Goal: Task Accomplishment & Management: Complete application form

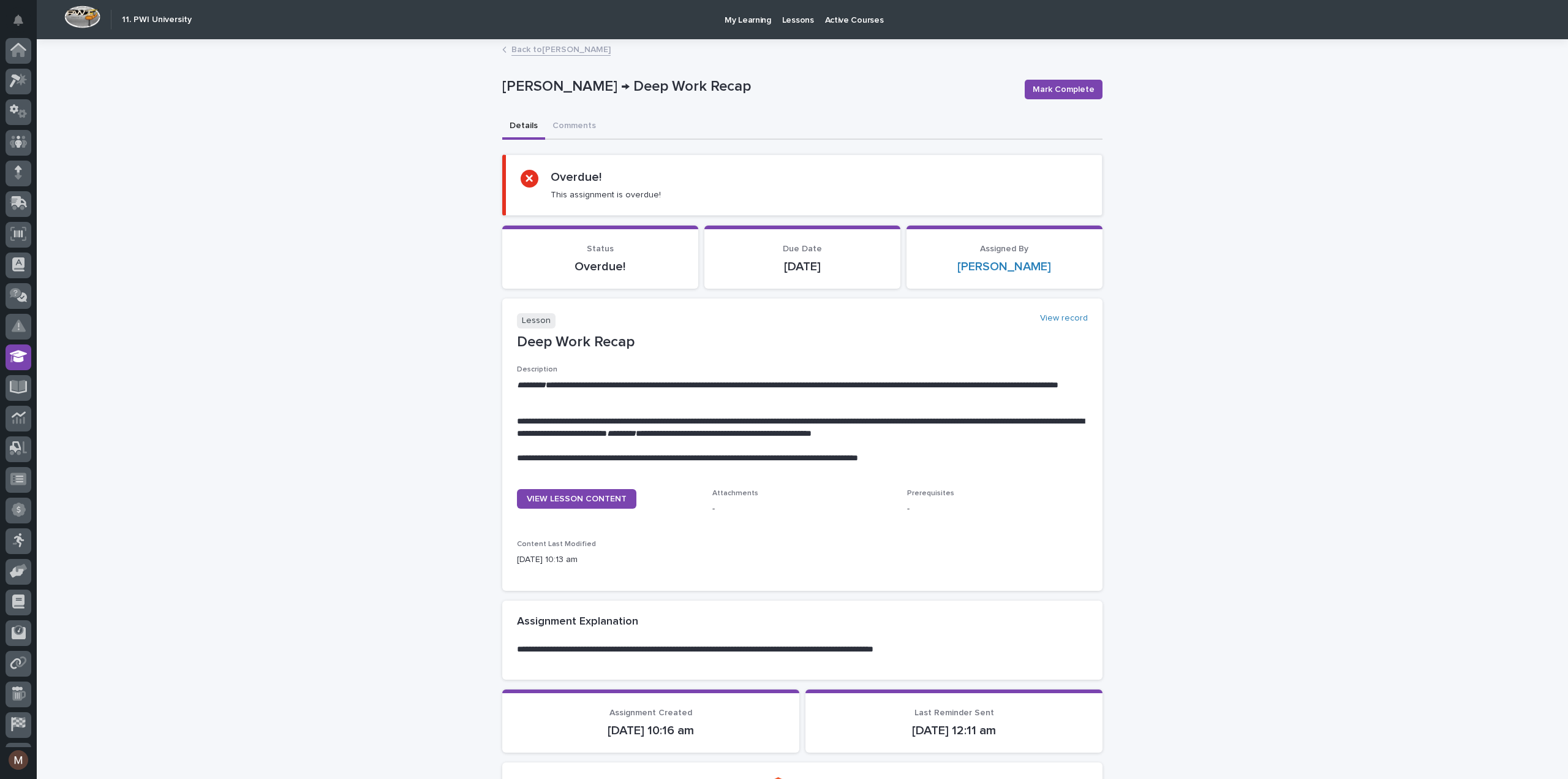
scroll to position [56, 0]
click at [1085, 91] on span "Mark Complete" at bounding box center [1063, 90] width 62 height 12
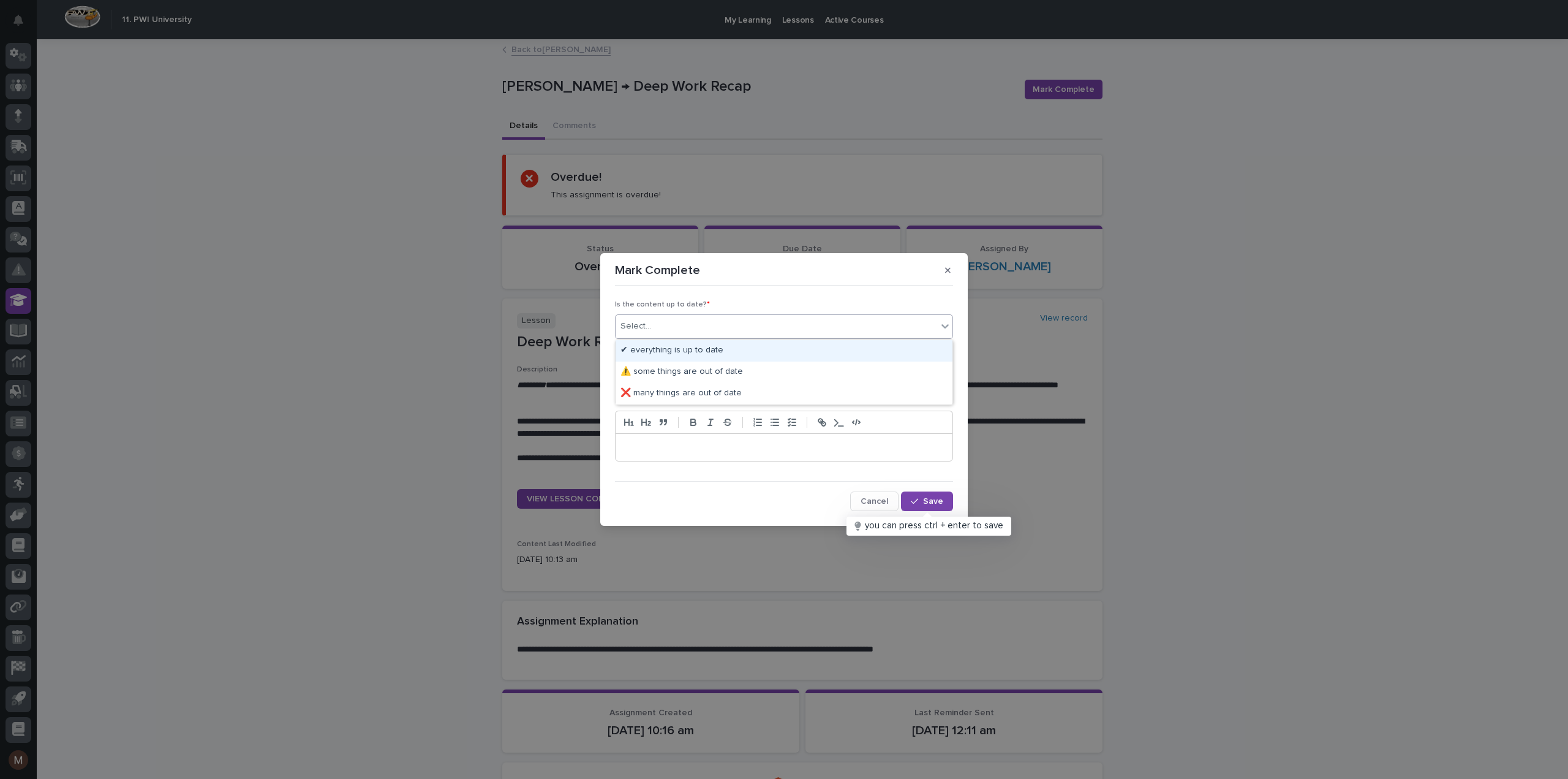
click at [668, 324] on div "Select..." at bounding box center [776, 326] width 322 height 20
click at [669, 346] on div "✔ everything is up to date" at bounding box center [784, 350] width 337 height 21
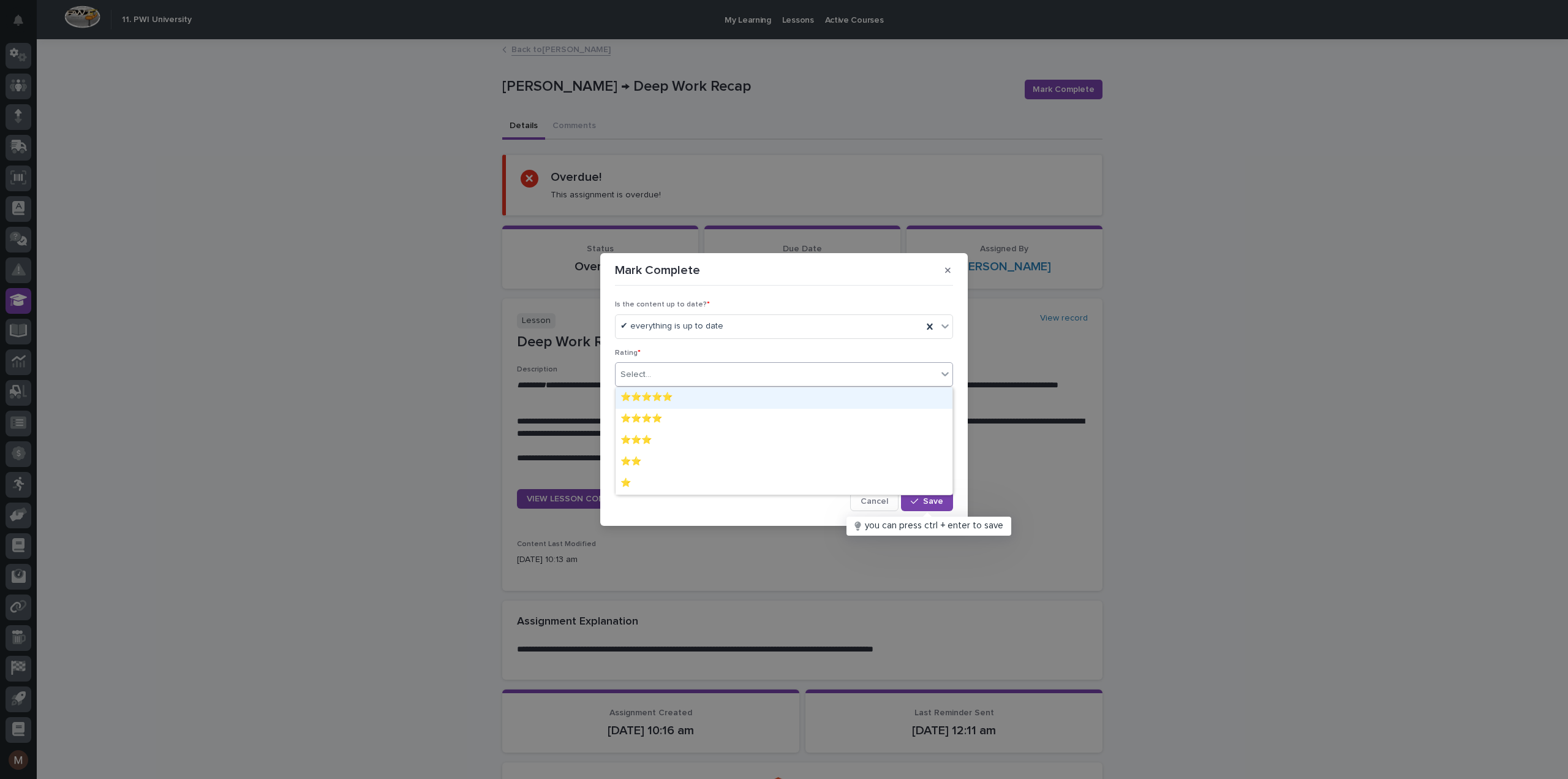
click at [659, 370] on div "Select..." at bounding box center [776, 374] width 322 height 20
click at [659, 393] on div "⭐⭐⭐⭐⭐" at bounding box center [784, 398] width 337 height 21
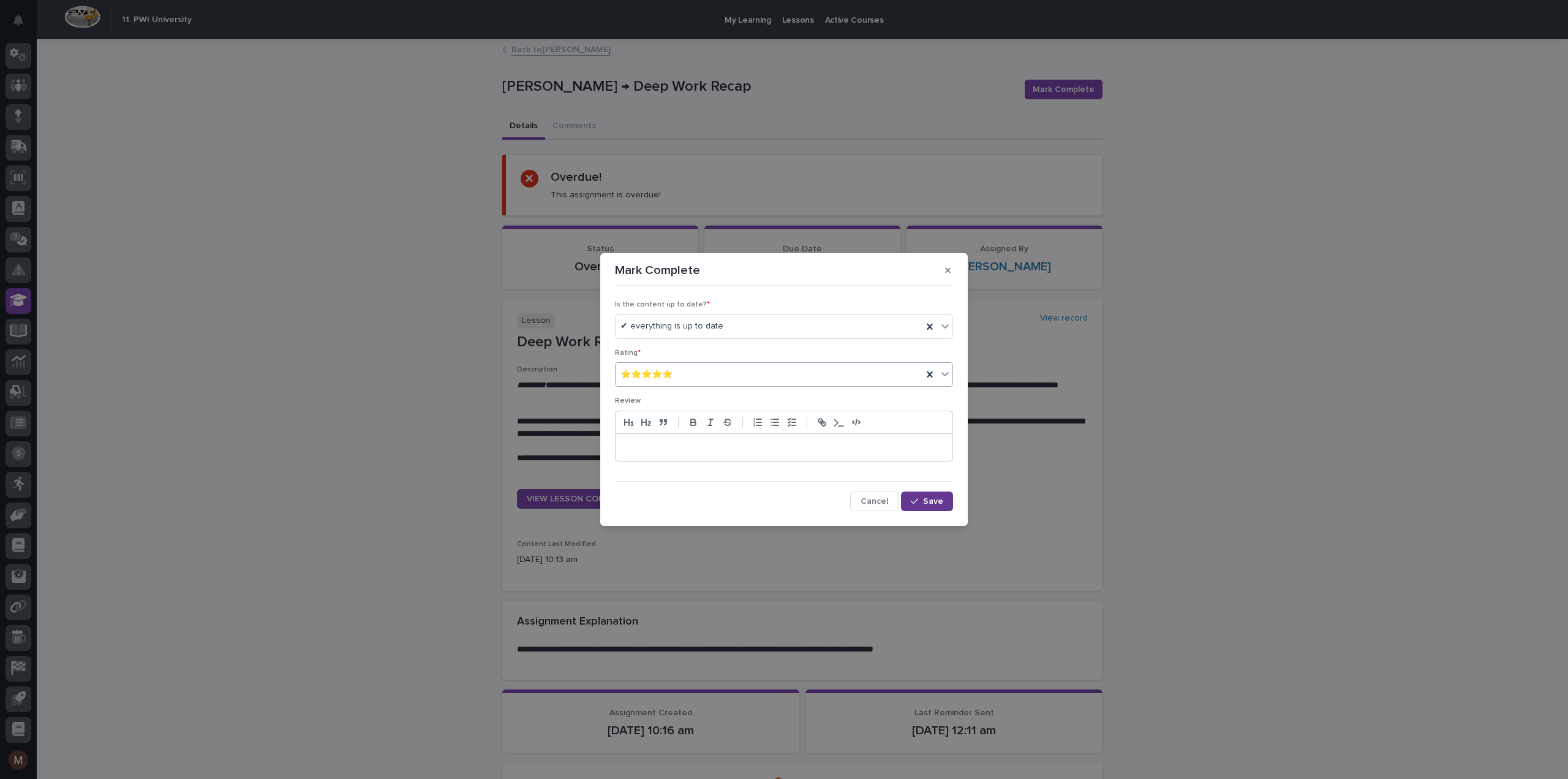
click at [950, 499] on button "Save" at bounding box center [927, 501] width 52 height 20
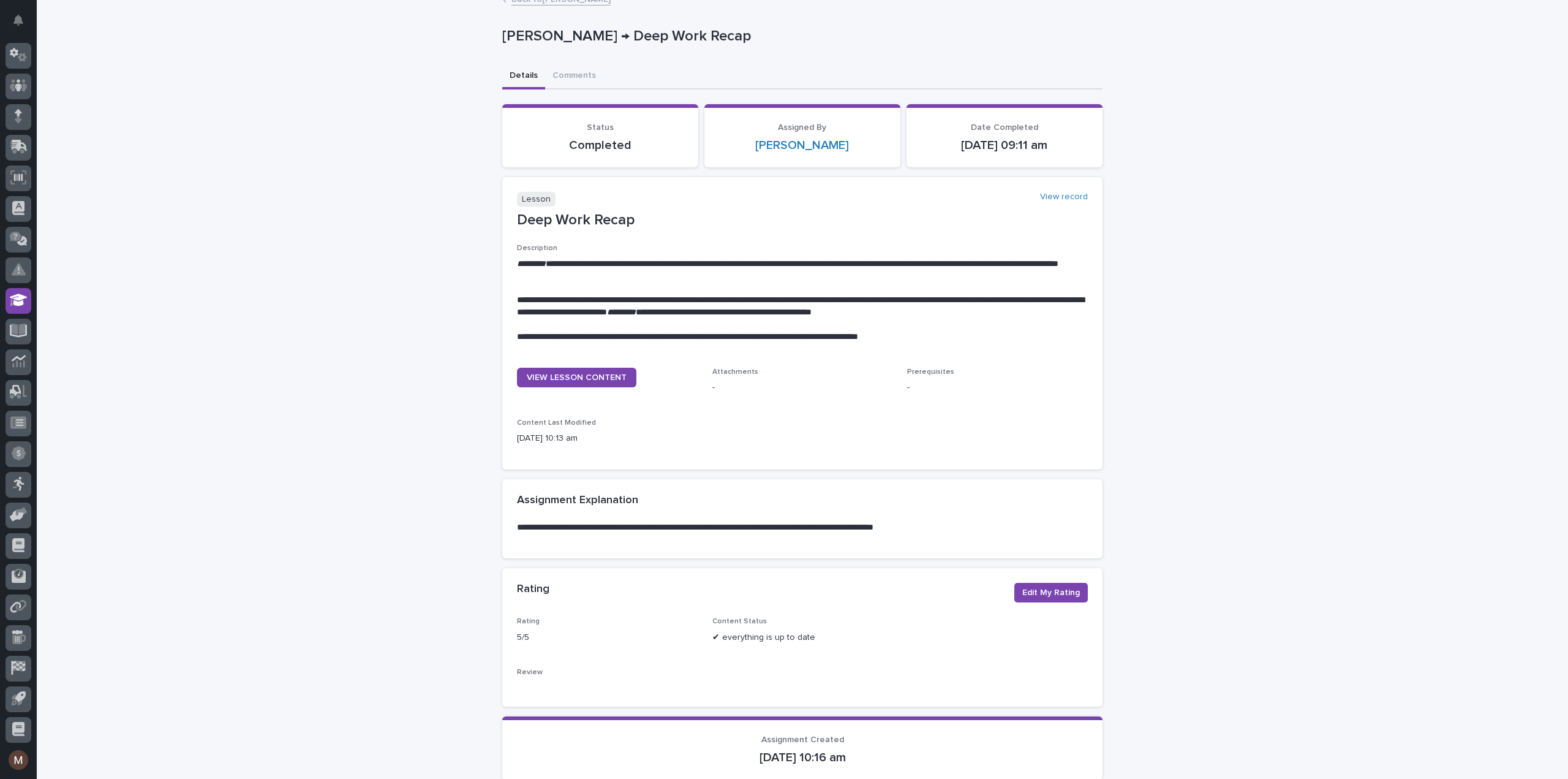
scroll to position [0, 0]
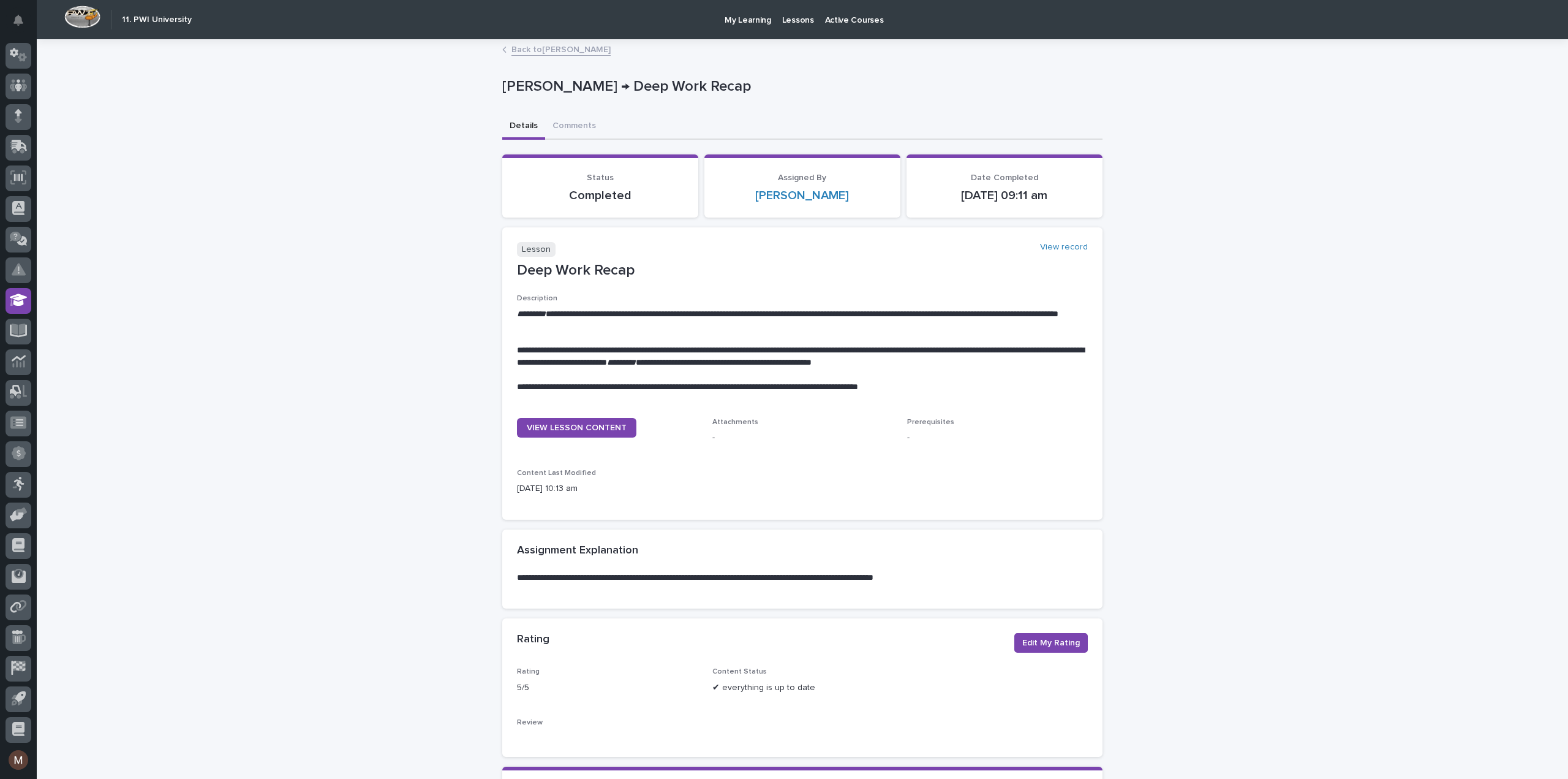
click at [532, 49] on link "Back to [PERSON_NAME]" at bounding box center [561, 49] width 99 height 14
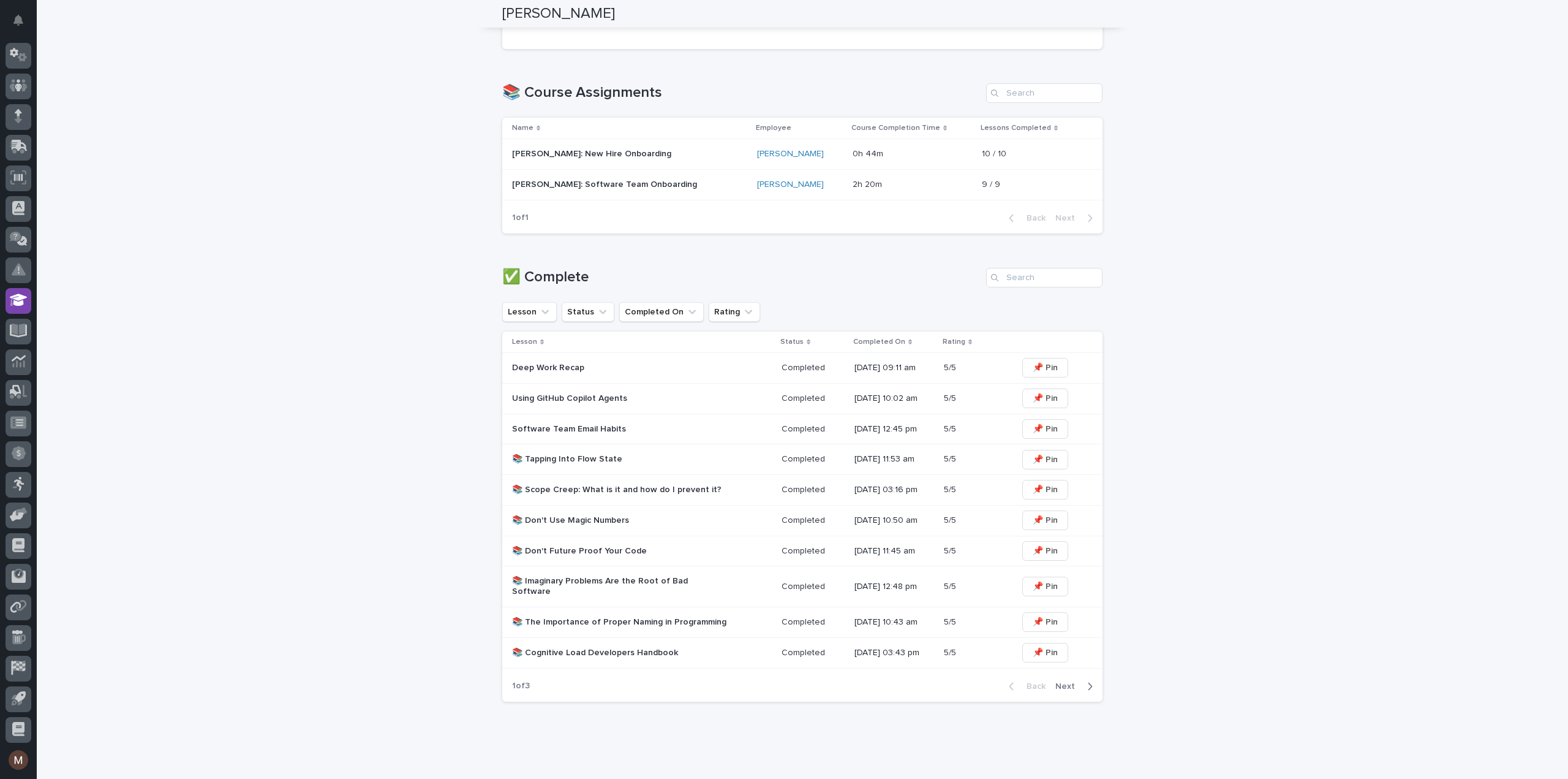
scroll to position [427, 0]
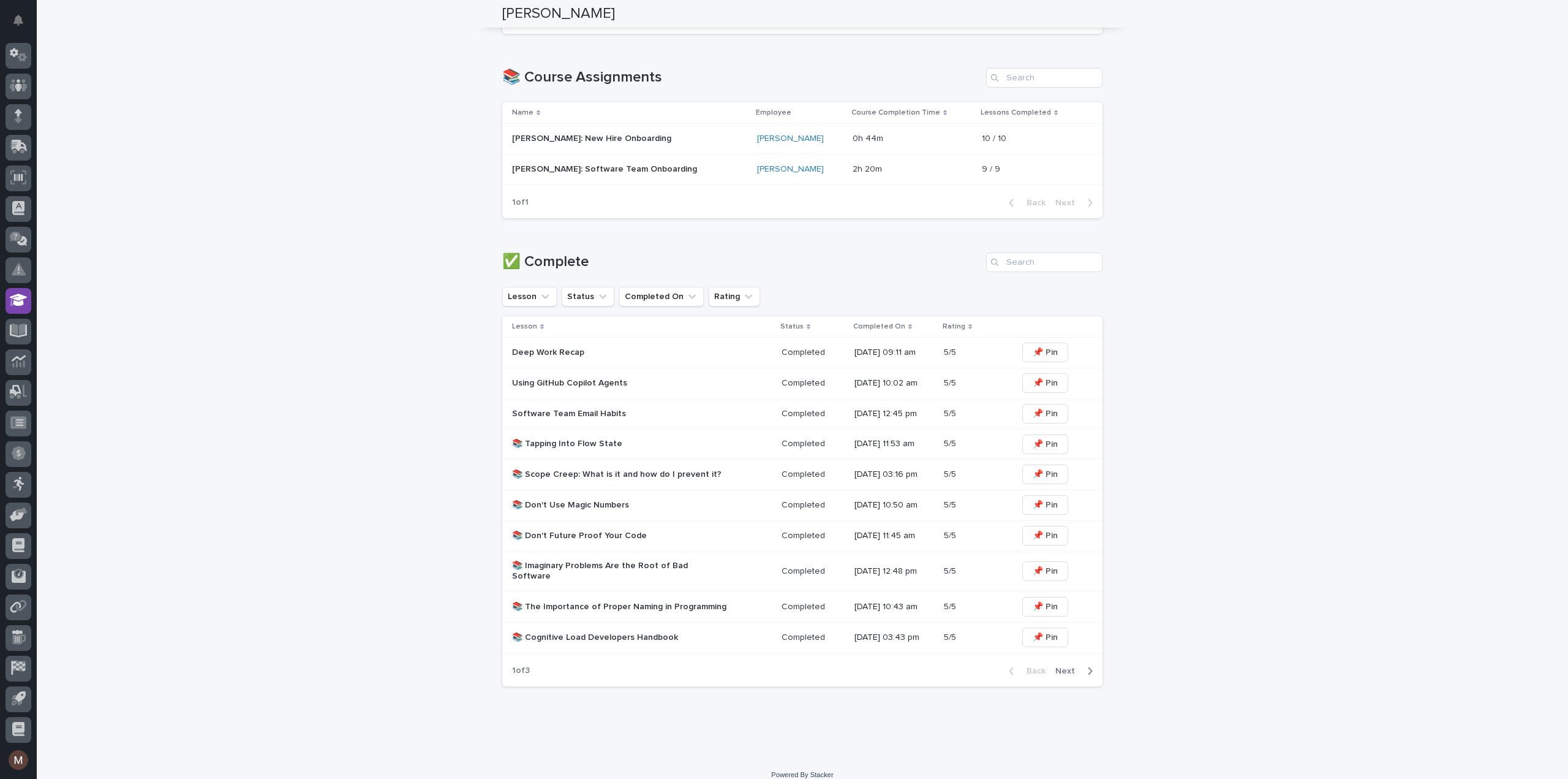
click at [578, 348] on p "Deep Work Recap" at bounding box center [619, 352] width 215 height 10
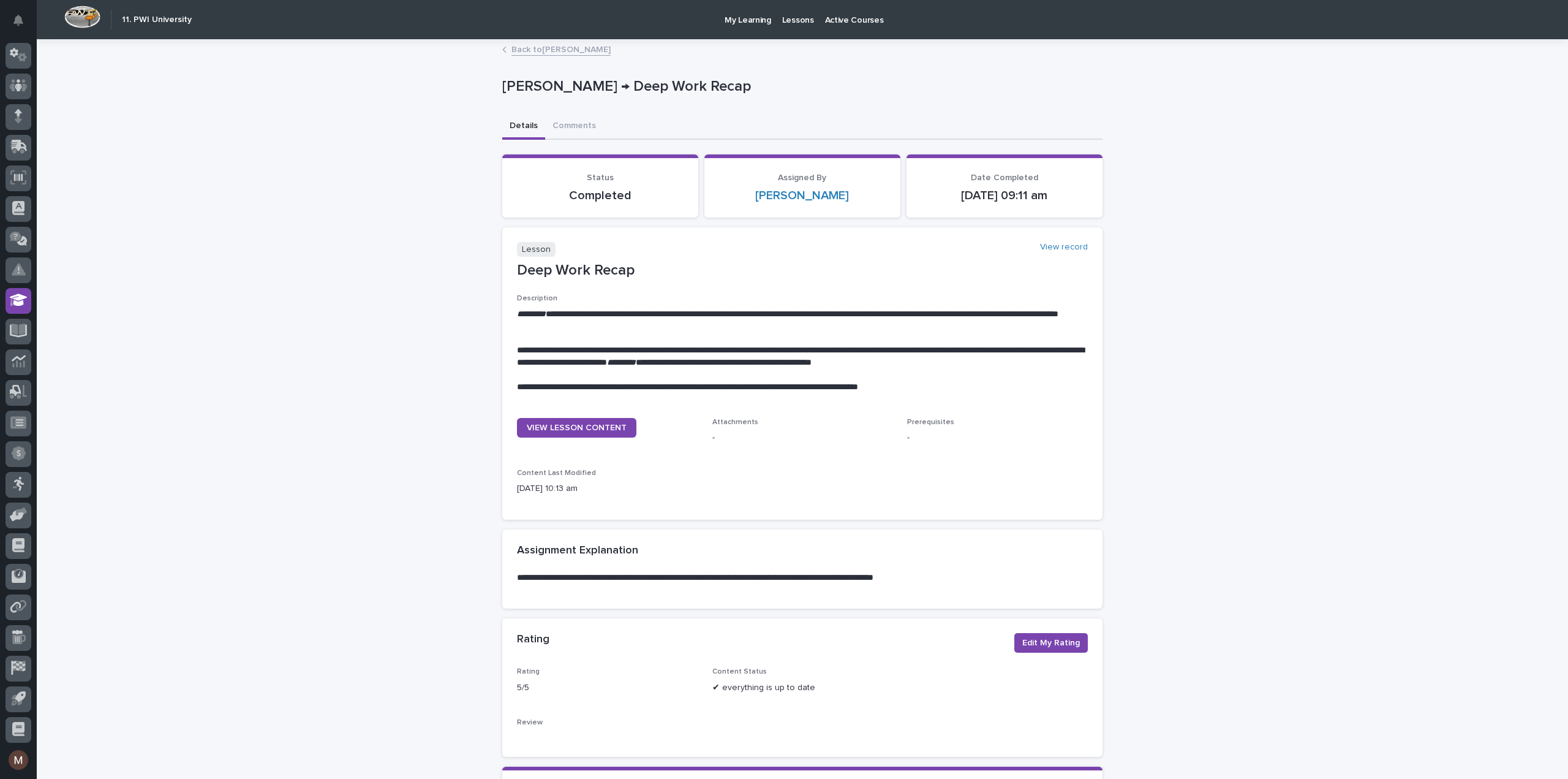
click at [515, 49] on link "Back to [PERSON_NAME]" at bounding box center [561, 49] width 99 height 14
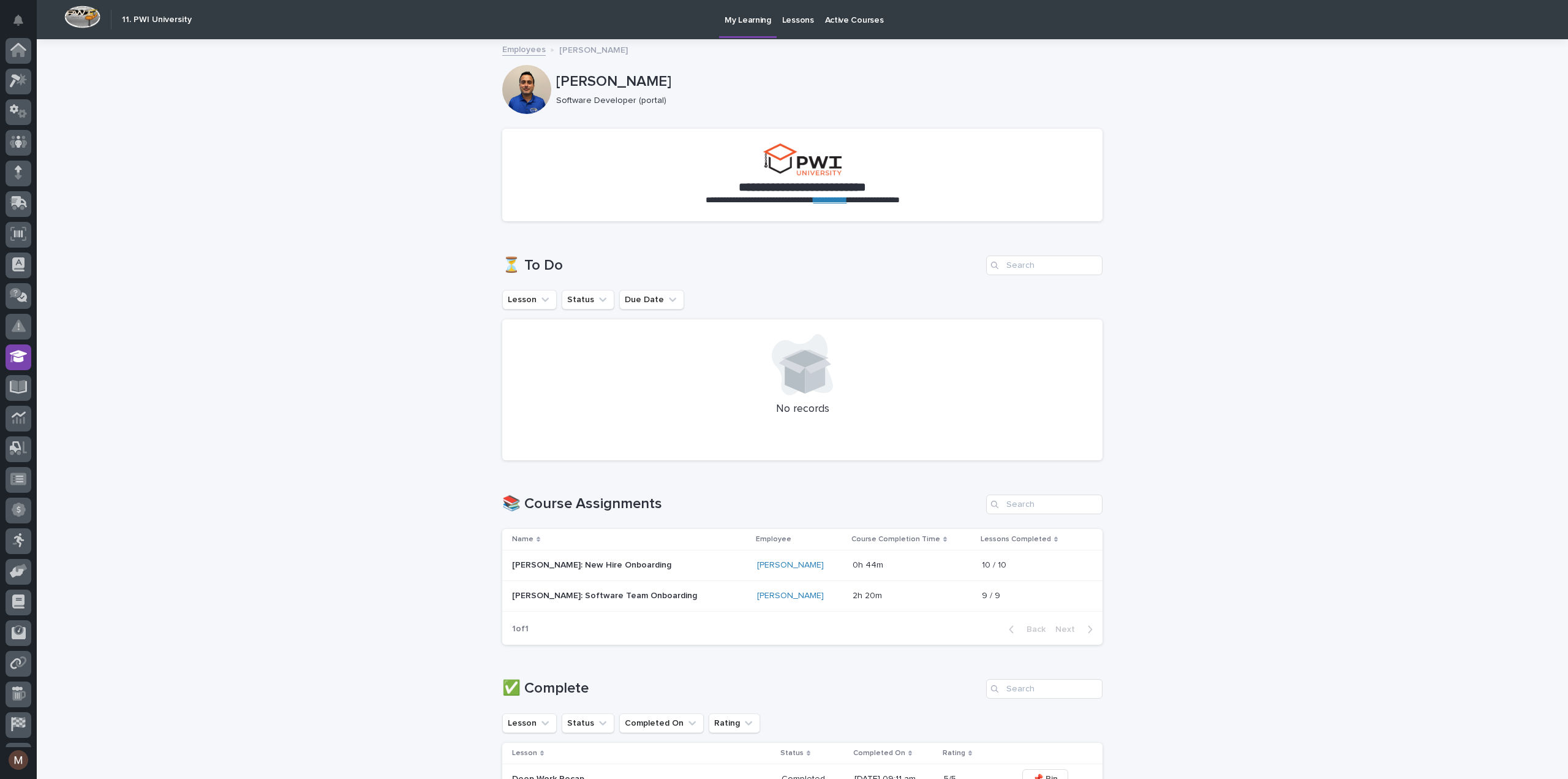
scroll to position [56, 0]
click at [508, 85] on div at bounding box center [527, 89] width 49 height 49
click at [140, 20] on h2 "11. PWI University" at bounding box center [157, 19] width 70 height 10
click at [84, 18] on img at bounding box center [82, 16] width 36 height 23
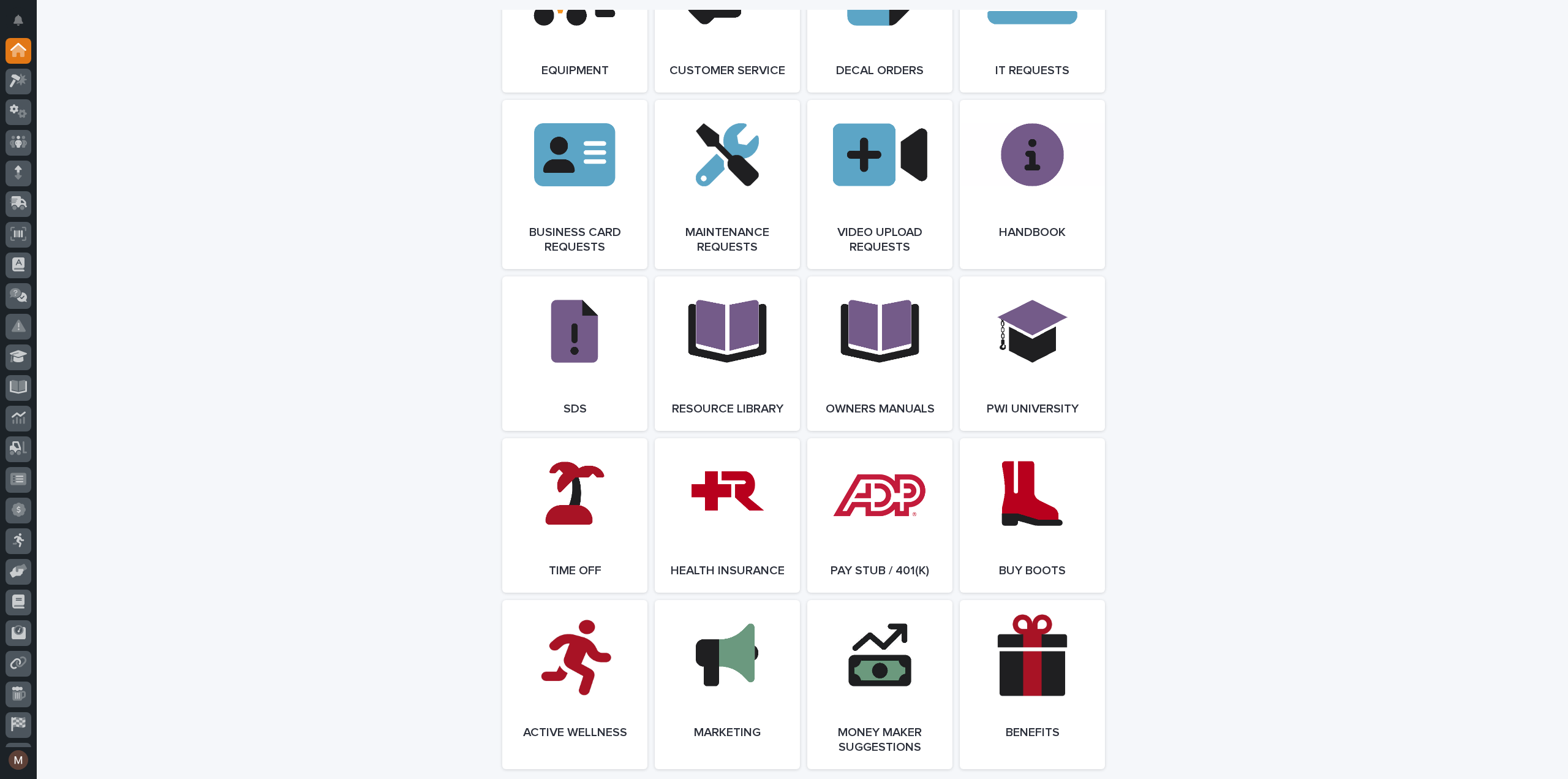
scroll to position [2092, 0]
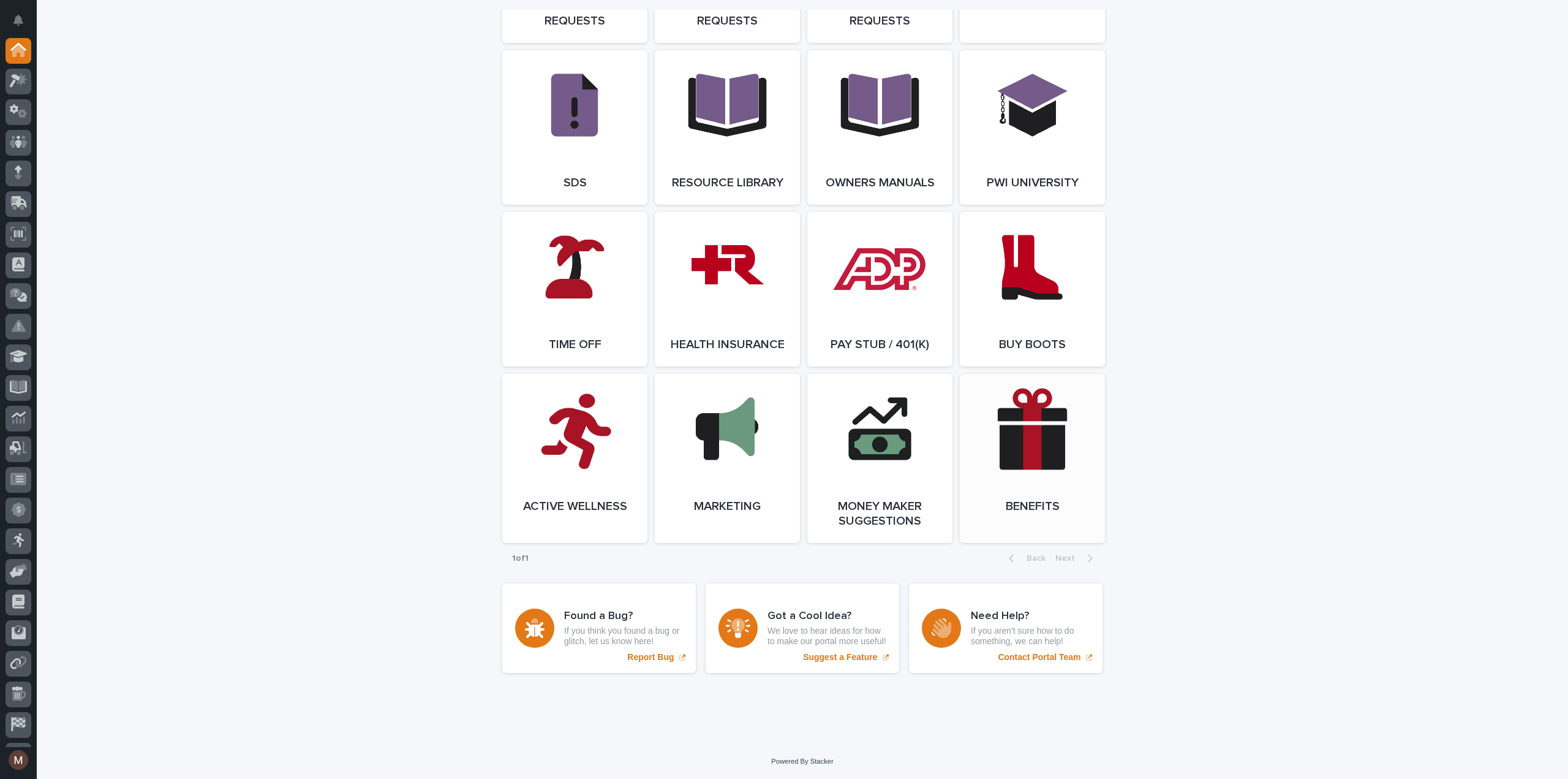
click at [1022, 453] on link "Open Link" at bounding box center [1033, 458] width 145 height 169
